Goal: Information Seeking & Learning: Learn about a topic

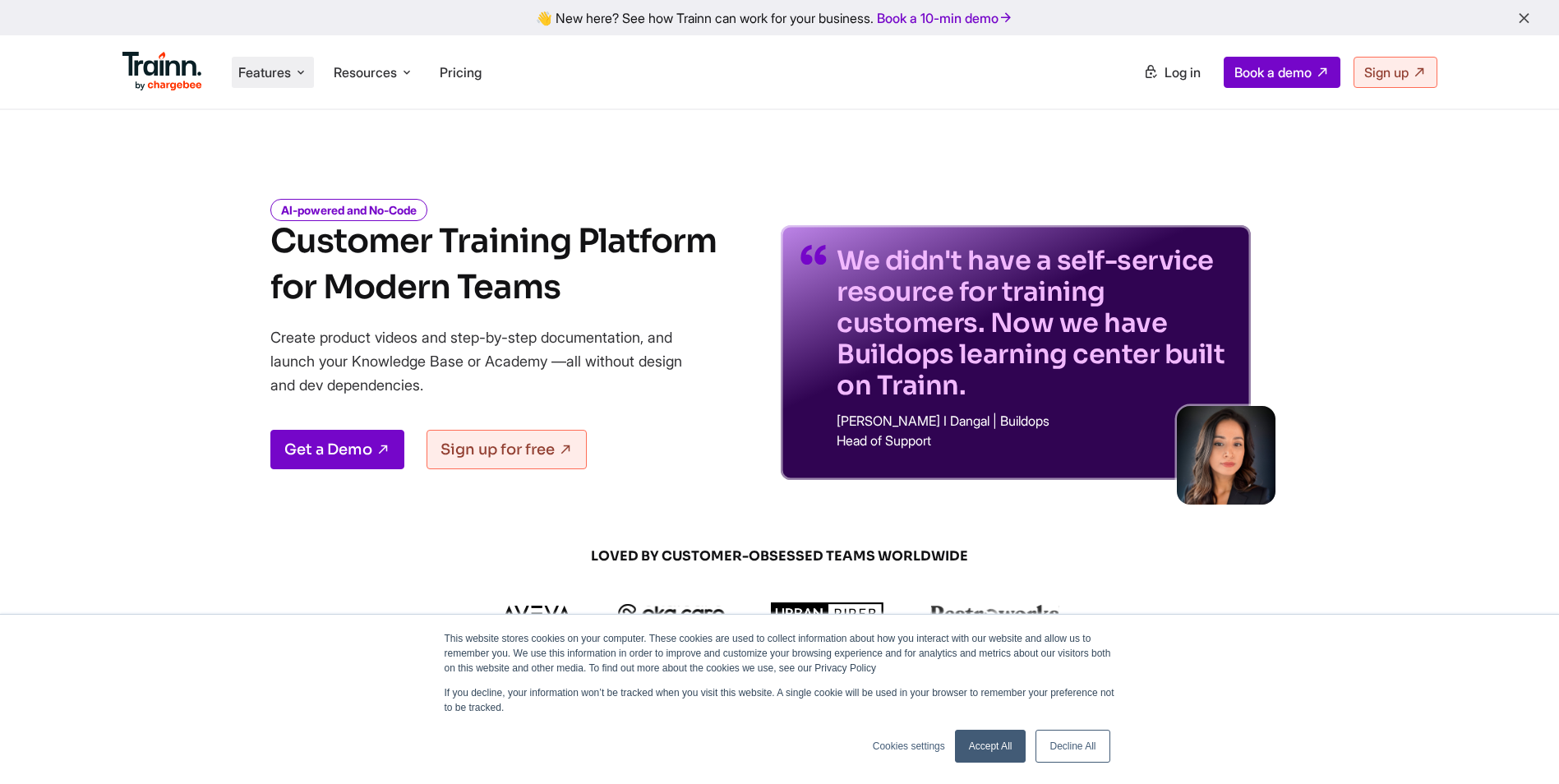
click at [286, 70] on span "Features" at bounding box center [265, 72] width 53 height 18
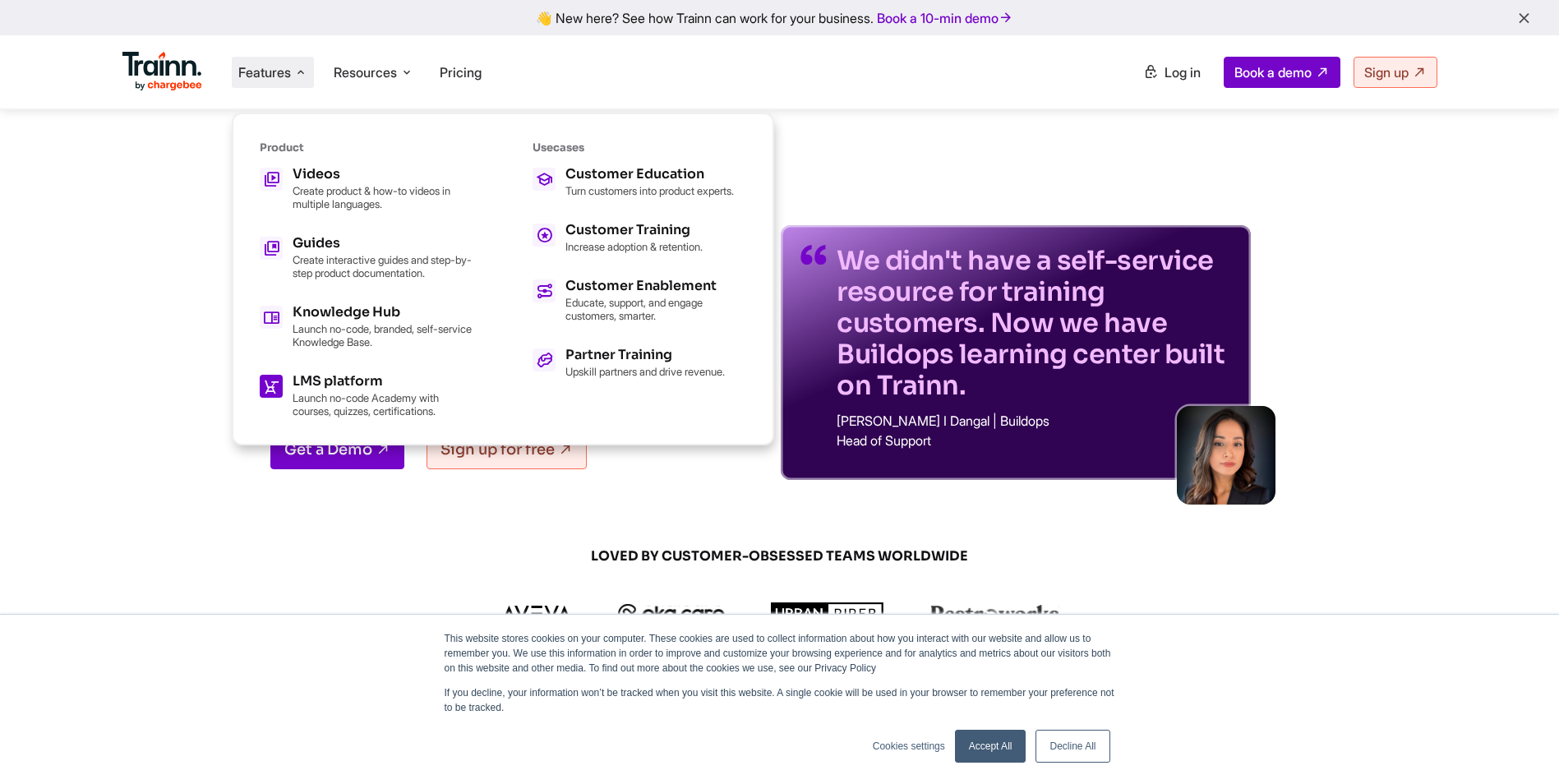
click at [364, 395] on p "Launch no-code Academy with courses, quizzes, certifications." at bounding box center [383, 404] width 180 height 26
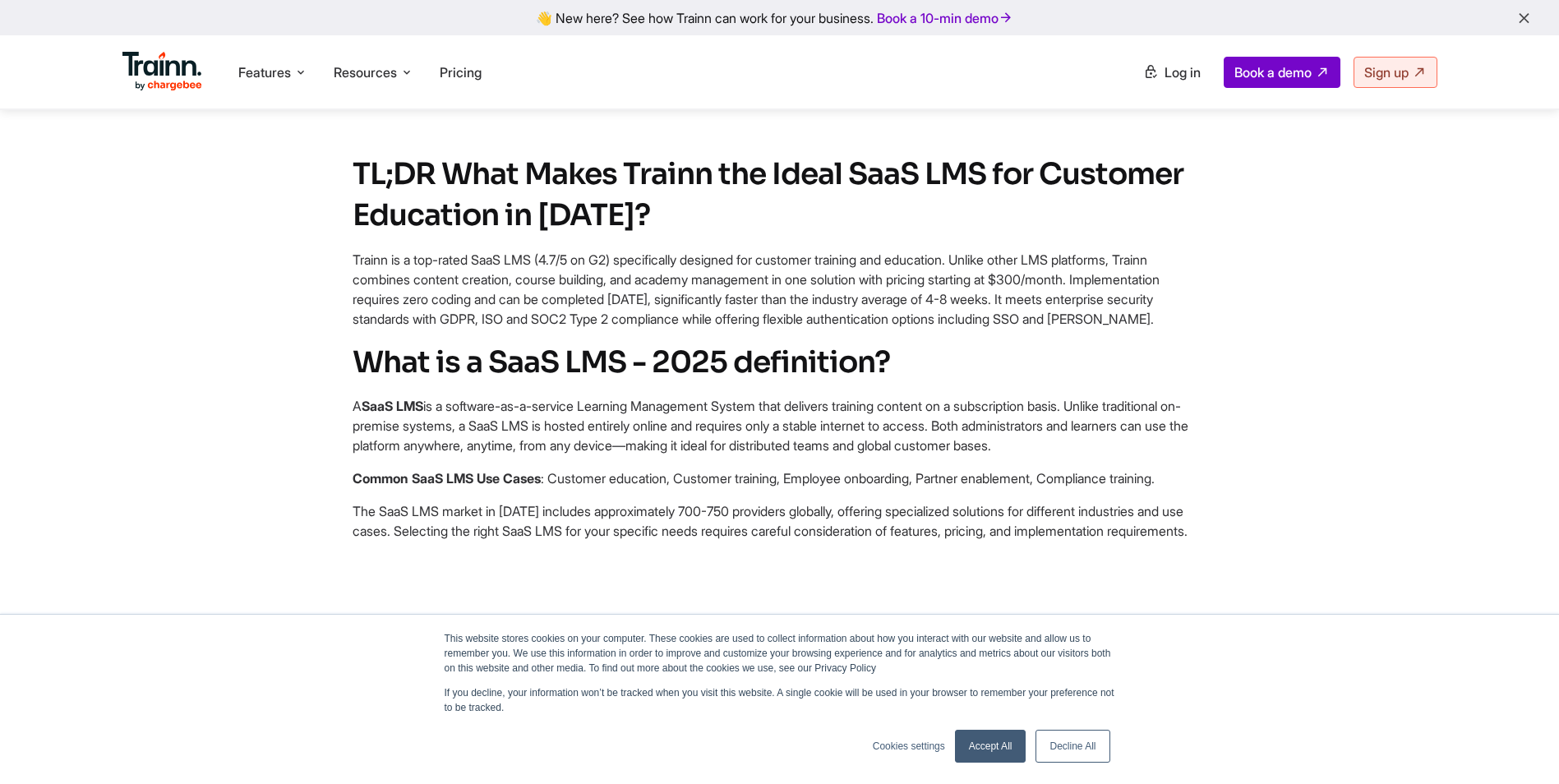
scroll to position [739, 0]
click at [1068, 729] on div "Accept All Decline All" at bounding box center [1032, 746] width 165 height 43
click at [1063, 730] on link "Decline All" at bounding box center [1071, 746] width 74 height 33
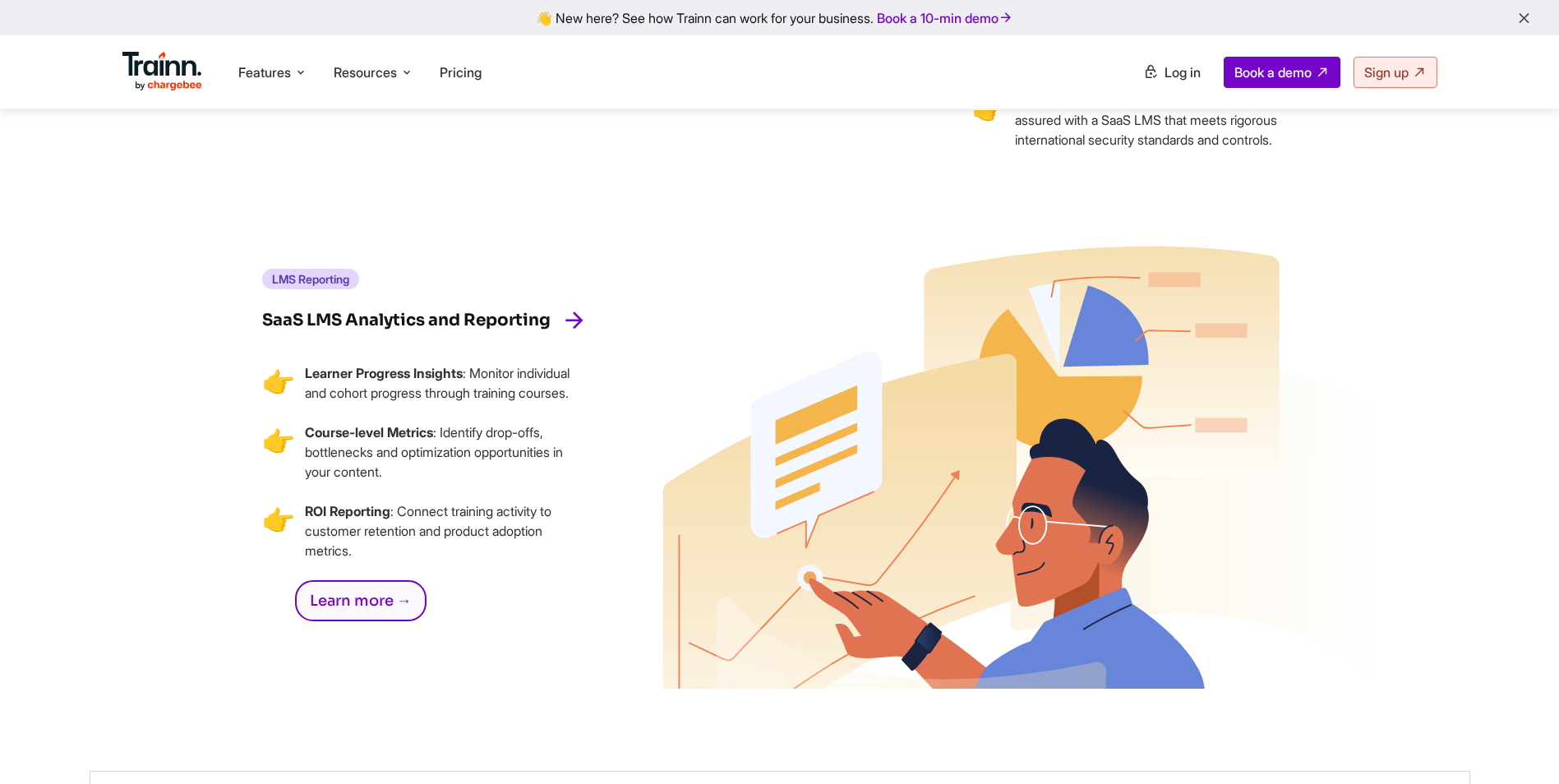
scroll to position [5094, 0]
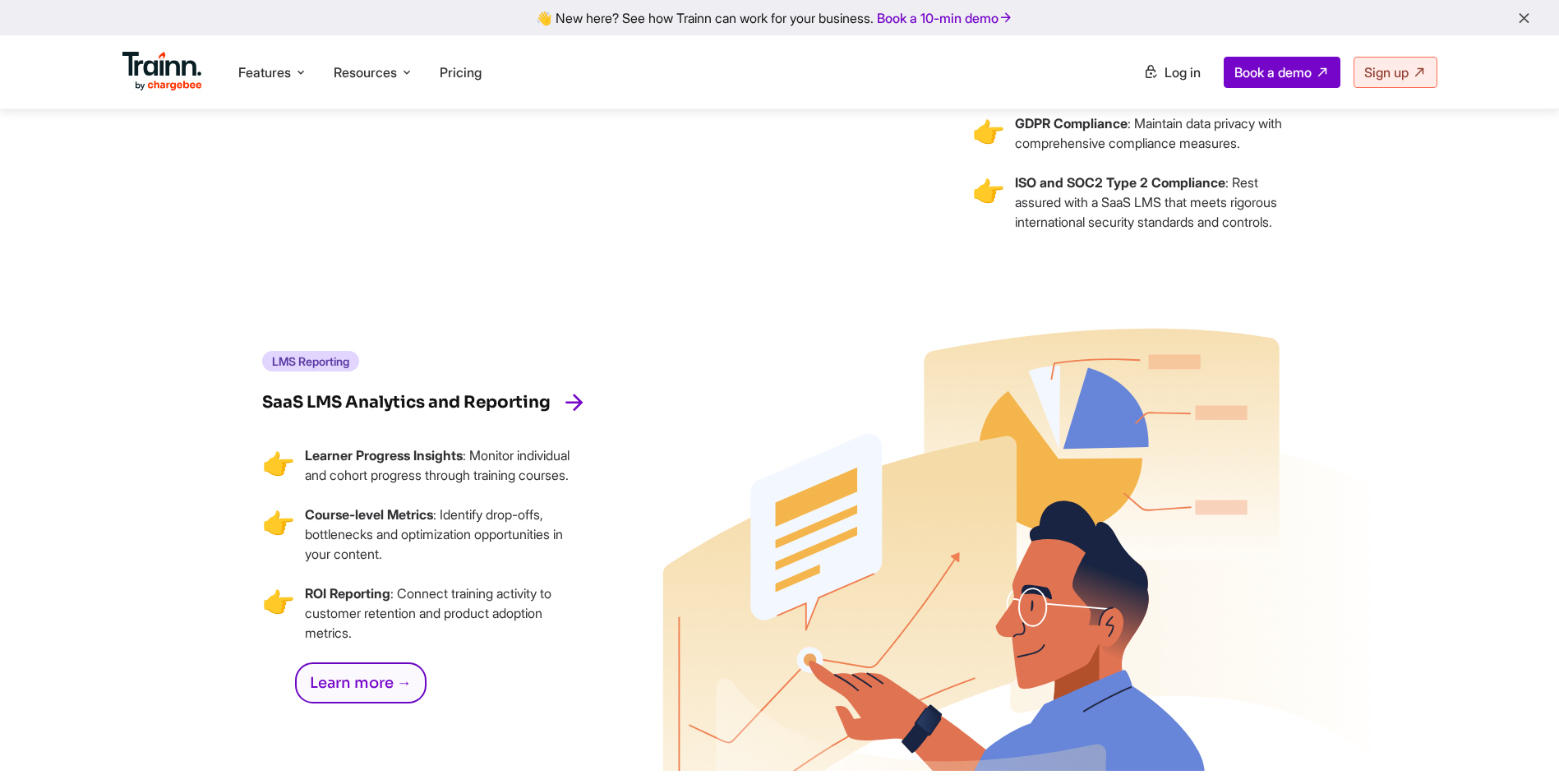
drag, startPoint x: 506, startPoint y: 413, endPoint x: 532, endPoint y: 418, distance: 26.5
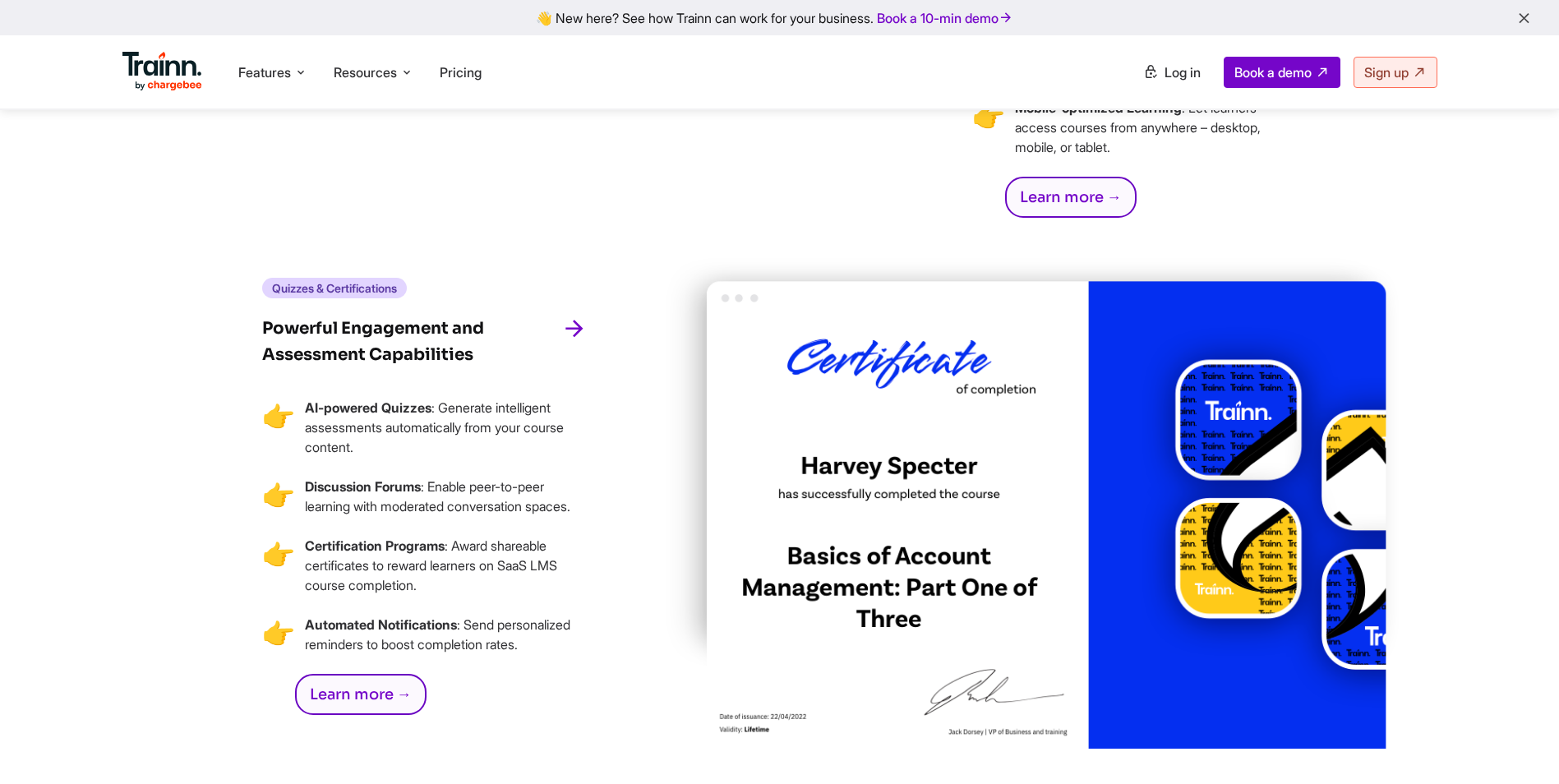
scroll to position [3615, 0]
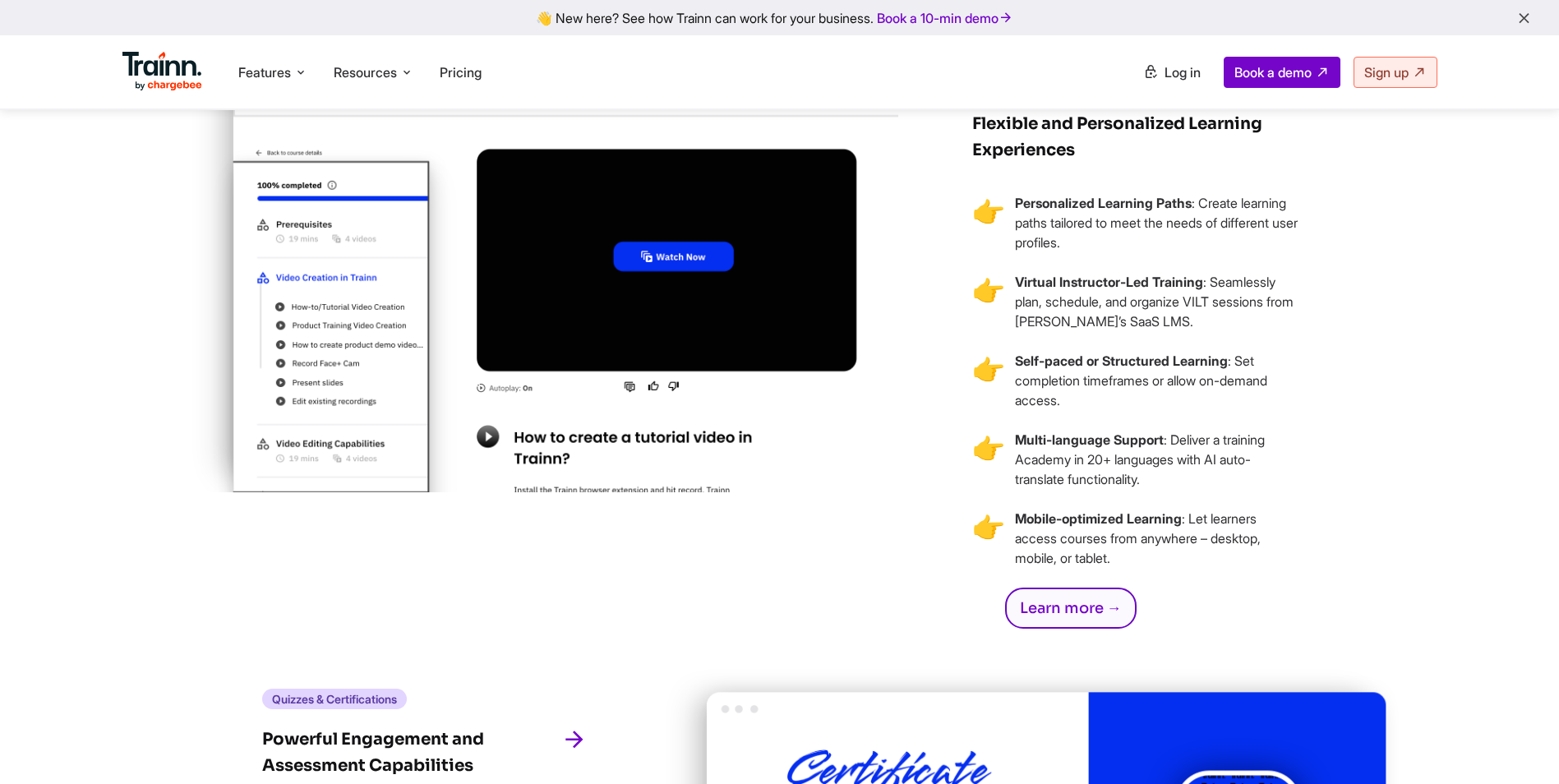
click at [668, 268] on img at bounding box center [557, 323] width 739 height 548
click at [678, 272] on img at bounding box center [557, 323] width 739 height 548
click at [656, 294] on img at bounding box center [557, 323] width 739 height 548
click at [501, 477] on img at bounding box center [557, 323] width 739 height 548
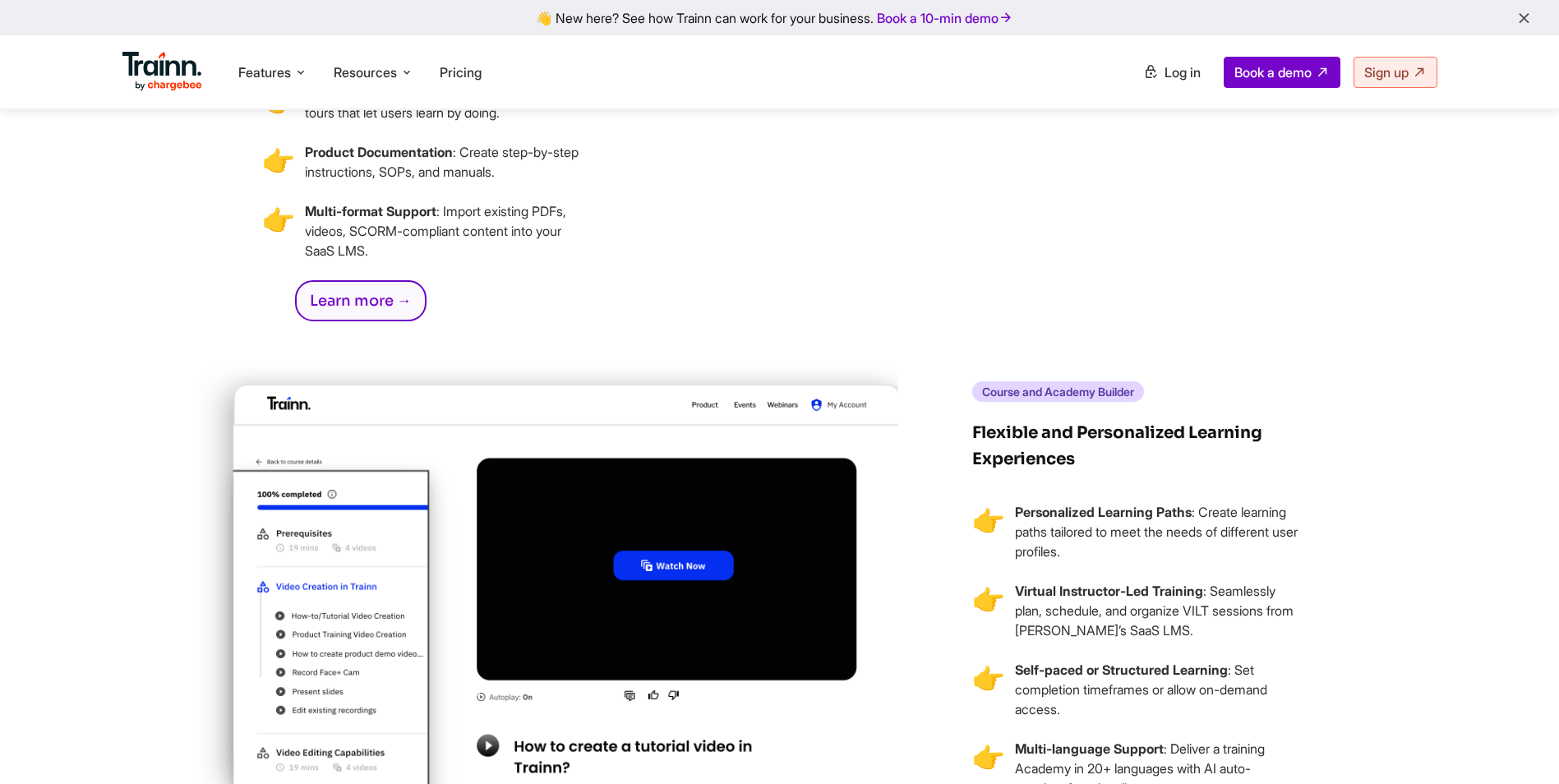
scroll to position [3287, 0]
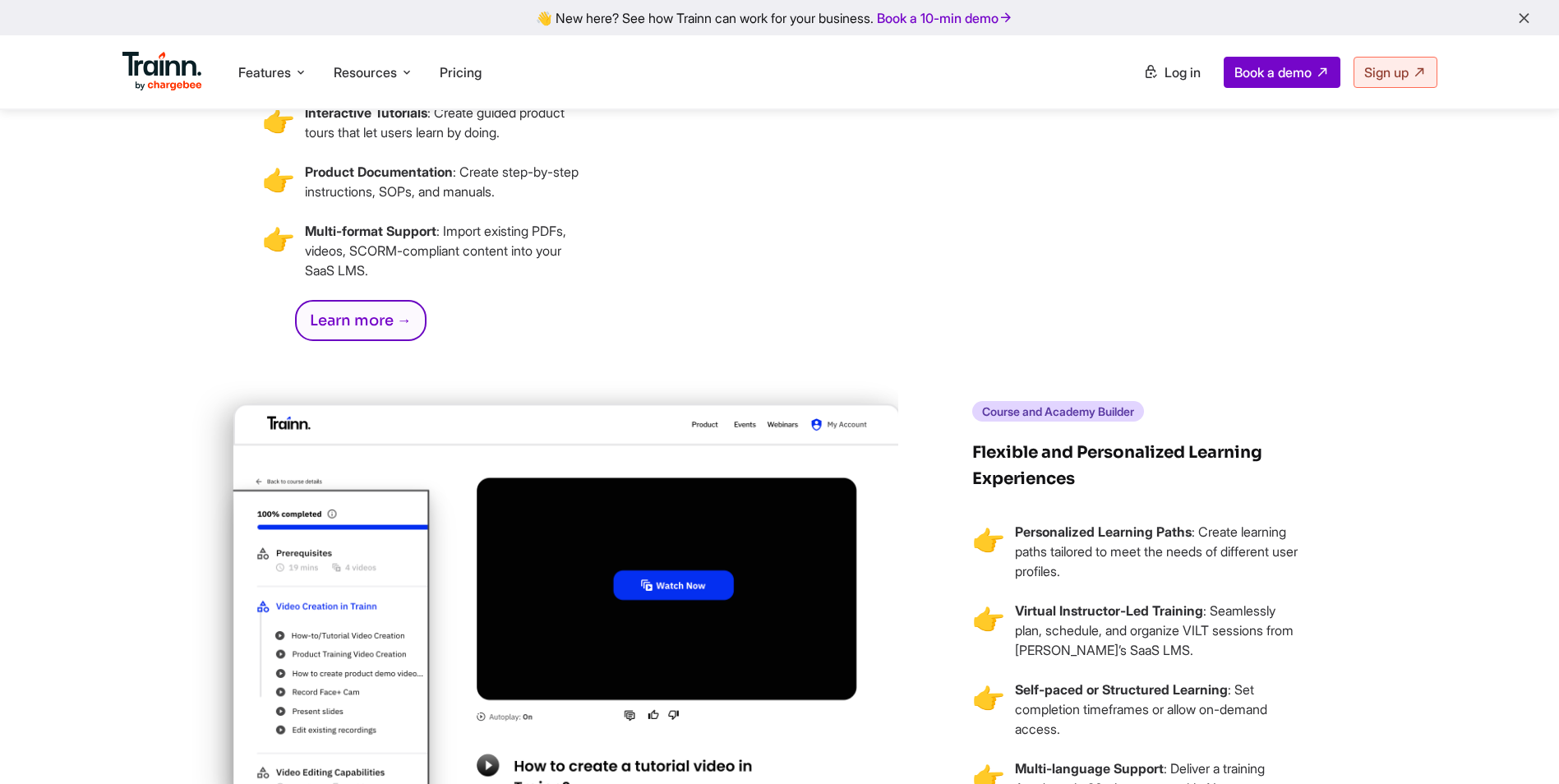
click at [660, 589] on img at bounding box center [557, 652] width 739 height 548
click at [687, 603] on img at bounding box center [557, 652] width 739 height 548
click at [672, 610] on img at bounding box center [557, 652] width 739 height 548
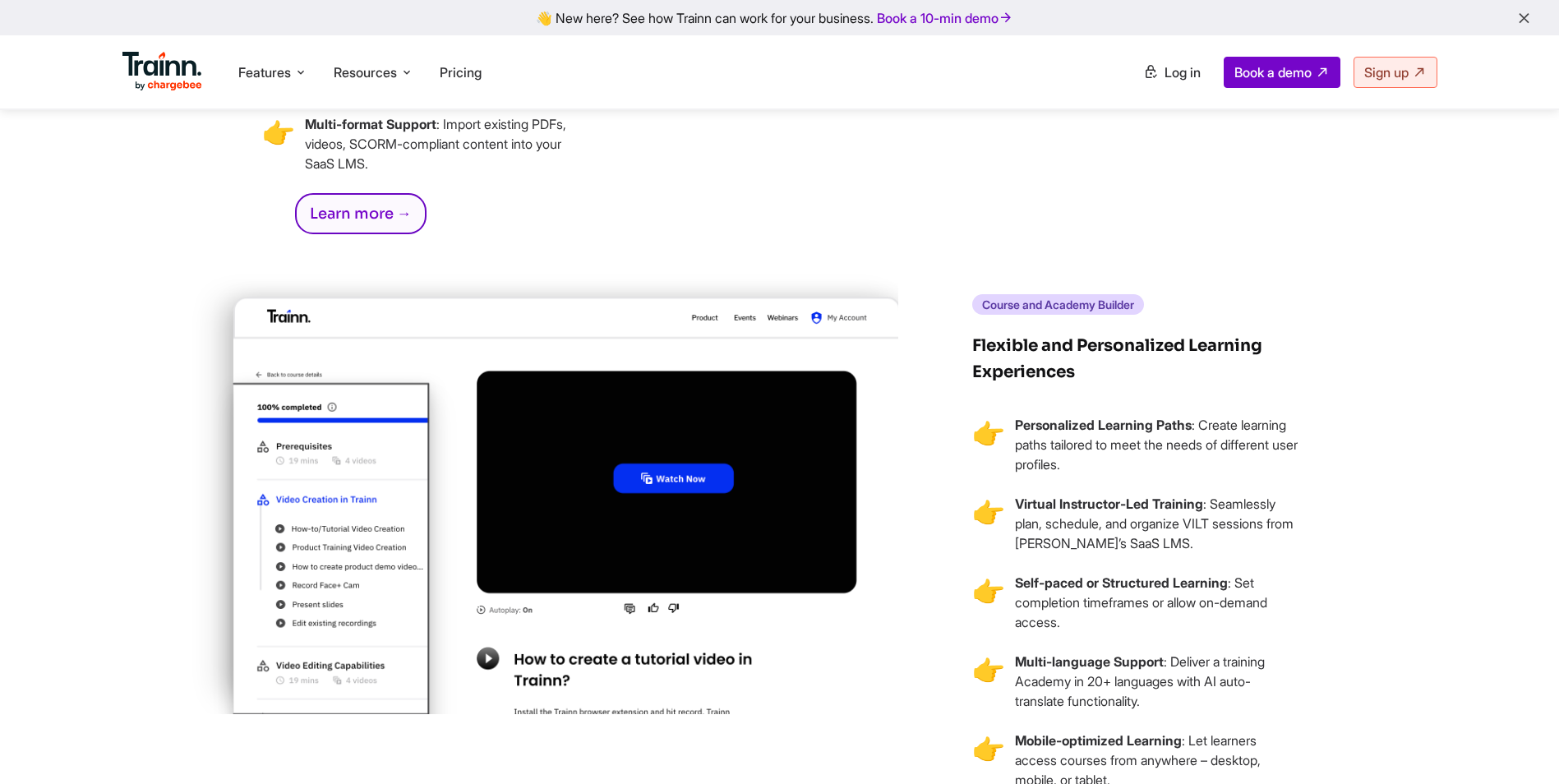
scroll to position [3533, 0]
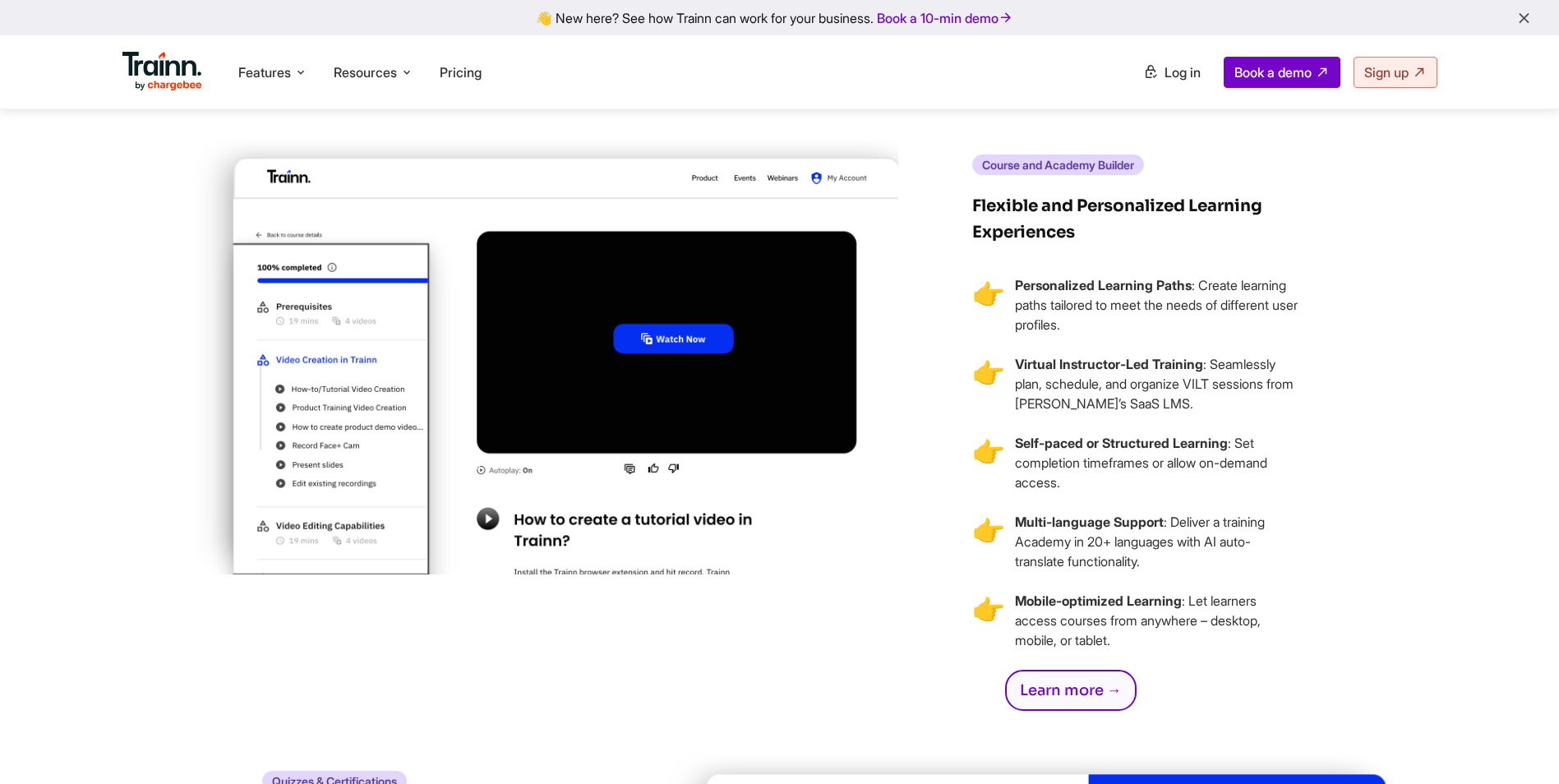
click at [539, 558] on img at bounding box center [557, 405] width 739 height 548
click at [486, 546] on img at bounding box center [557, 405] width 739 height 548
click at [362, 365] on img at bounding box center [557, 405] width 739 height 548
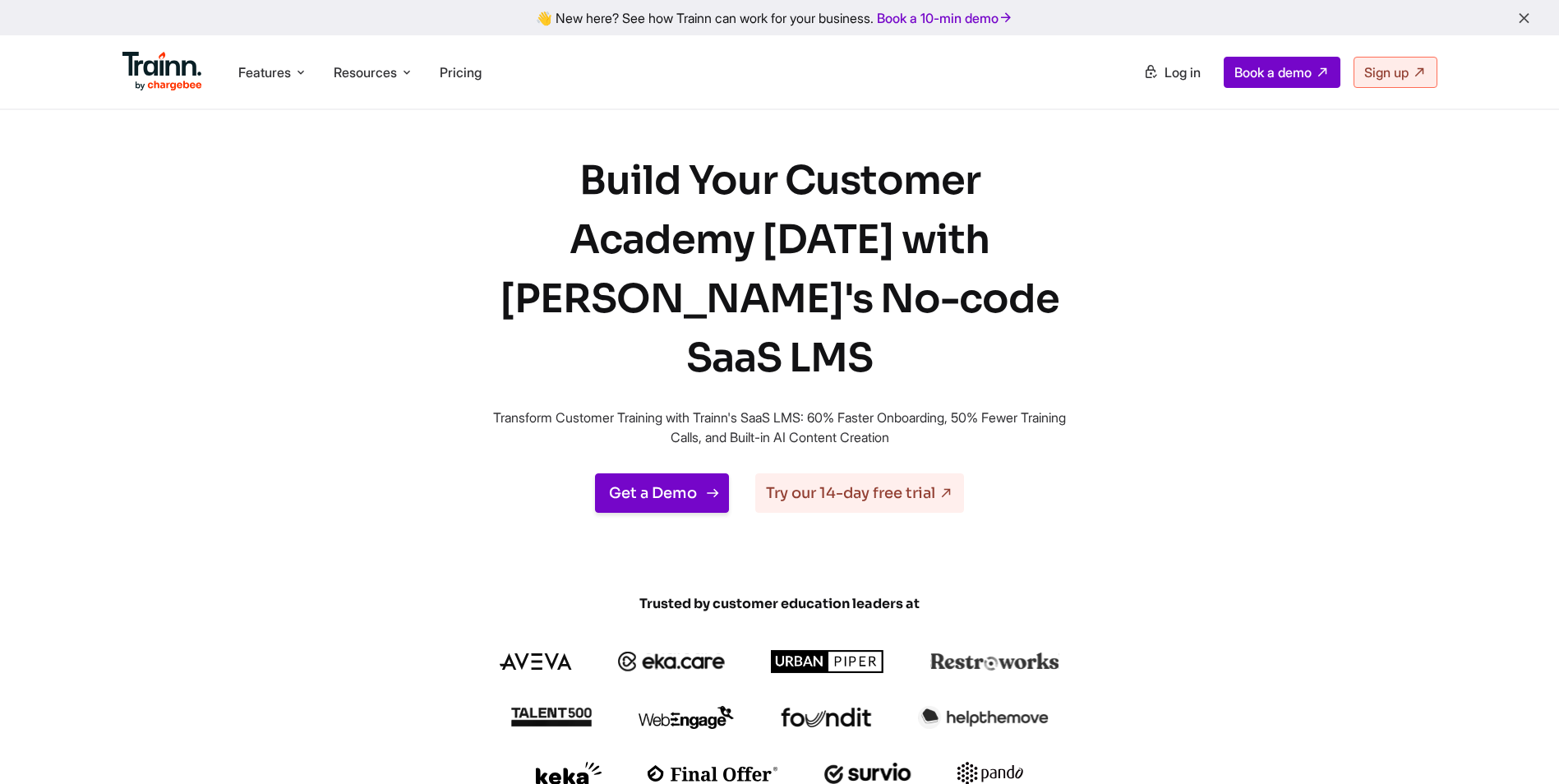
scroll to position [0, 0]
